Goal: Navigation & Orientation: Find specific page/section

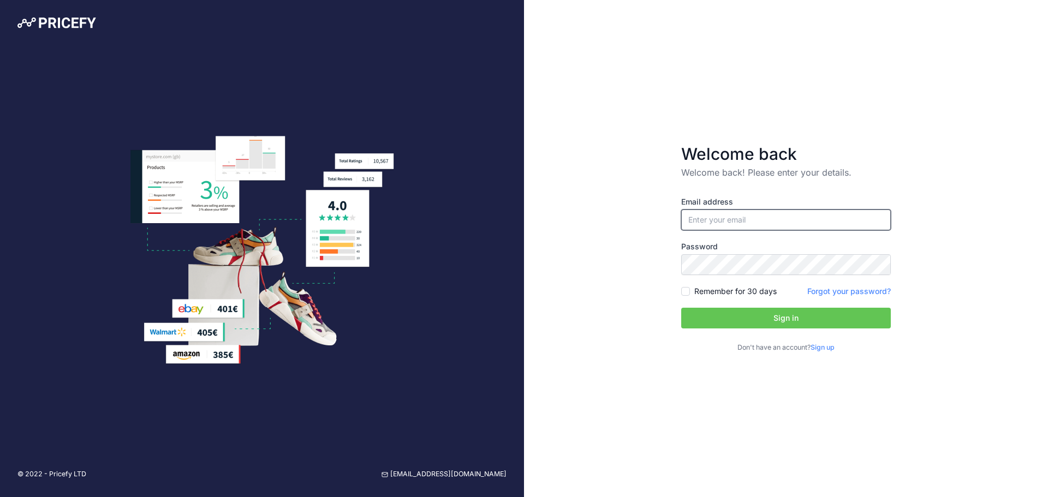
type input "[PERSON_NAME][EMAIL_ADDRESS][DOMAIN_NAME]"
click at [723, 224] on input "[PERSON_NAME][EMAIL_ADDRESS][DOMAIN_NAME]" at bounding box center [786, 220] width 210 height 21
drag, startPoint x: 601, startPoint y: 253, endPoint x: 739, endPoint y: 306, distance: 148.3
click at [601, 253] on div "Welcome back Welcome back! Please enter your details. Email address d.coppin@ly…" at bounding box center [786, 248] width 524 height 497
click at [685, 289] on input "Remember for 30 days" at bounding box center [685, 291] width 9 height 9
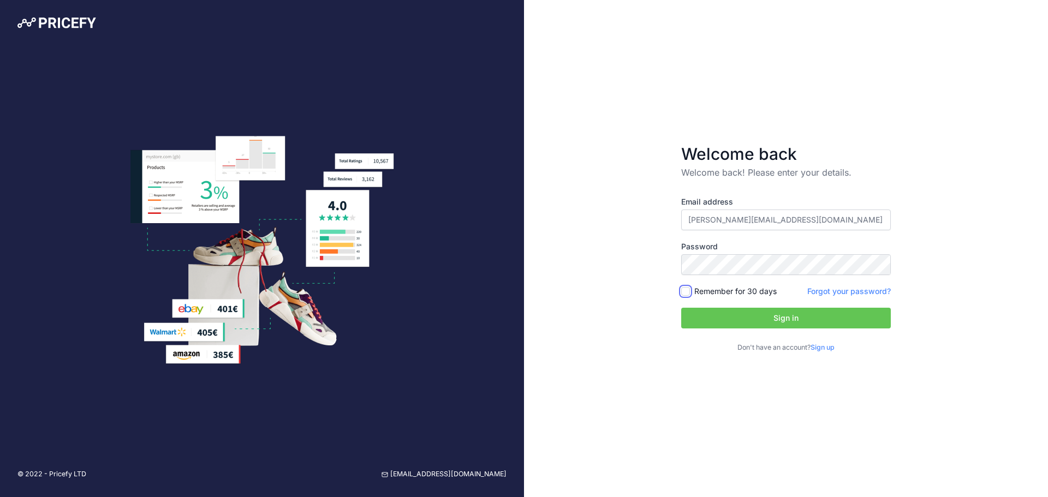
checkbox input "true"
click at [748, 327] on button "Sign in" at bounding box center [786, 318] width 210 height 21
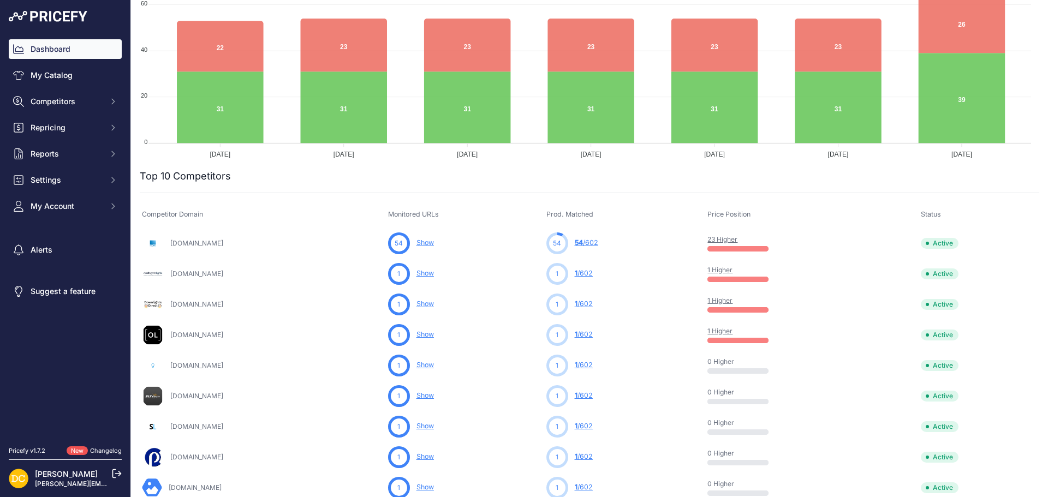
scroll to position [218, 0]
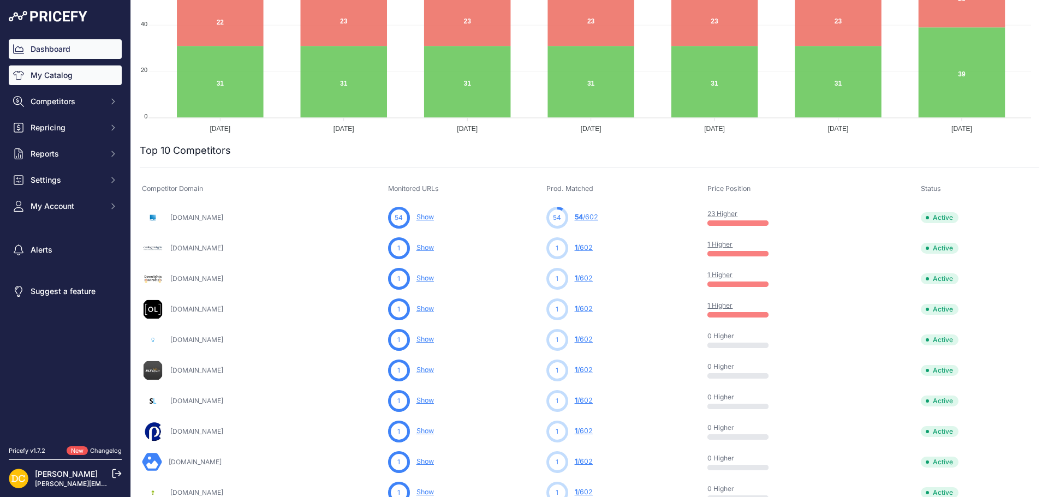
click at [50, 80] on link "My Catalog" at bounding box center [65, 75] width 113 height 20
click at [53, 74] on link "My Catalog" at bounding box center [65, 75] width 113 height 20
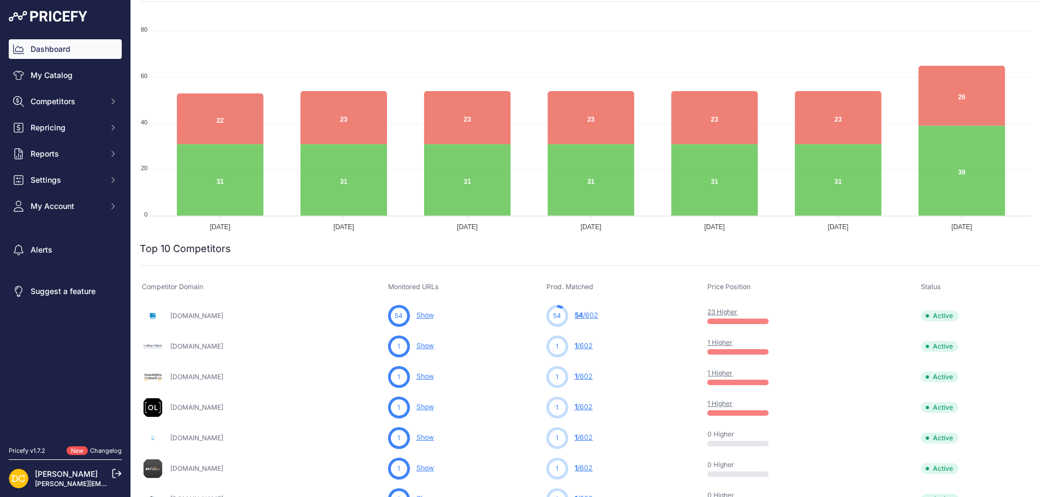
scroll to position [0, 0]
